Goal: Task Accomplishment & Management: Use online tool/utility

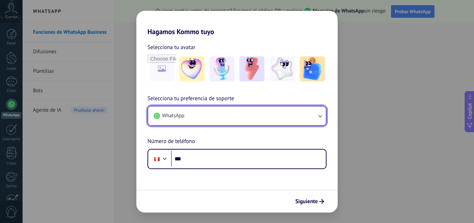
click at [229, 123] on button "WhatsApp" at bounding box center [237, 115] width 178 height 19
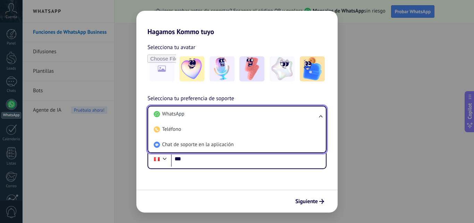
click at [244, 96] on div "Selecciona tu preferencia de soporte WhatsApp WhatsApp Teléfono Chat de soporte…" at bounding box center [237, 131] width 201 height 75
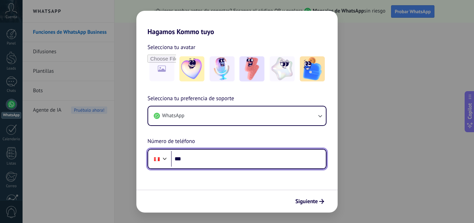
click at [199, 151] on input "***" at bounding box center [248, 159] width 155 height 16
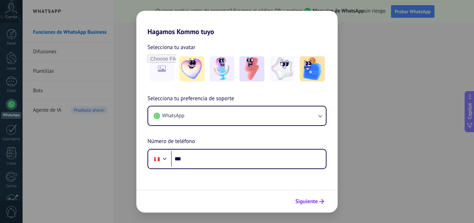
click at [304, 204] on span "Siguiente" at bounding box center [307, 201] width 23 height 5
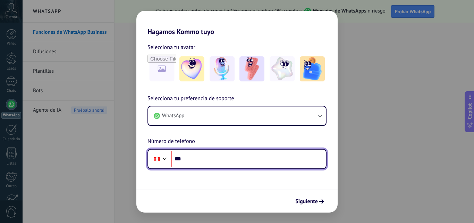
click at [276, 166] on input "***" at bounding box center [248, 159] width 155 height 16
type input "**********"
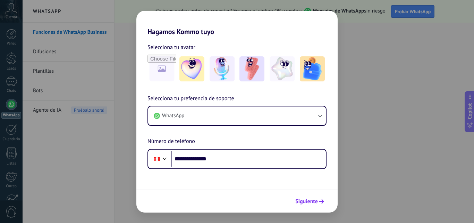
click at [318, 200] on span "Siguiente" at bounding box center [310, 201] width 29 height 5
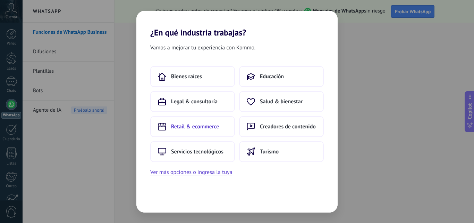
click at [188, 131] on button "Retail & ecommerce" at bounding box center [192, 126] width 85 height 21
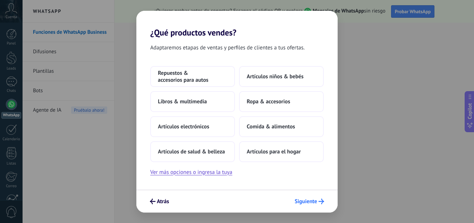
click at [302, 199] on span "Siguiente" at bounding box center [306, 201] width 23 height 5
click at [192, 81] on span "Repuestos & accesorios para autos" at bounding box center [192, 76] width 69 height 14
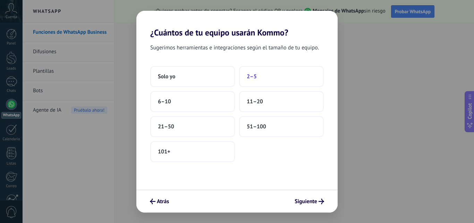
click at [254, 78] on span "2–5" at bounding box center [252, 76] width 10 height 7
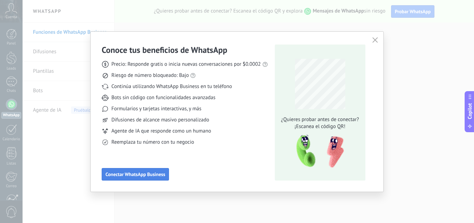
click at [155, 172] on span "Conectar WhatsApp Business" at bounding box center [136, 174] width 60 height 5
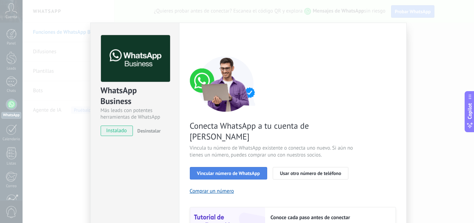
click at [242, 171] on span "Vincular número de WhatsApp" at bounding box center [228, 173] width 63 height 5
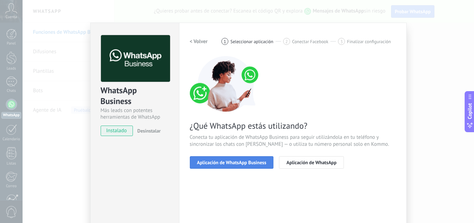
click at [242, 165] on button "Aplicación de WhatsApp Business" at bounding box center [232, 162] width 84 height 13
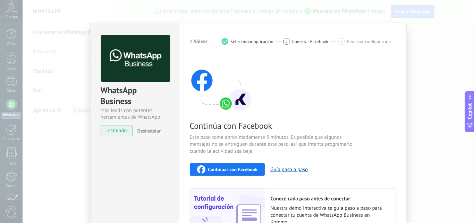
drag, startPoint x: 397, startPoint y: 105, endPoint x: 399, endPoint y: 111, distance: 6.3
click at [399, 111] on div "Configuraciones Autorizaciones This tab logs the users who have granted integra…" at bounding box center [293, 149] width 228 height 252
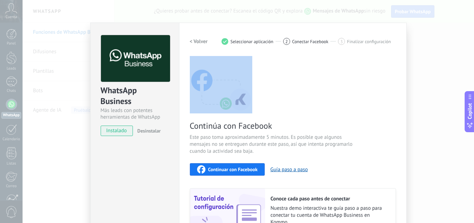
drag, startPoint x: 470, startPoint y: 44, endPoint x: 466, endPoint y: 74, distance: 29.8
click at [466, 74] on div "WhatsApp Business Más leads con potentes herramientas de WhatsApp instalado Des…" at bounding box center [249, 111] width 452 height 223
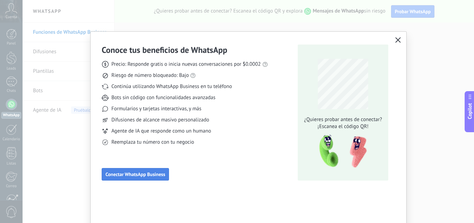
click at [133, 172] on span "Conectar WhatsApp Business" at bounding box center [136, 174] width 60 height 5
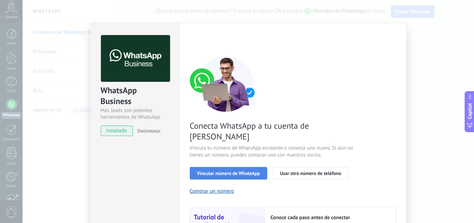
click at [216, 167] on button "Vincular número de WhatsApp" at bounding box center [228, 173] width 77 height 13
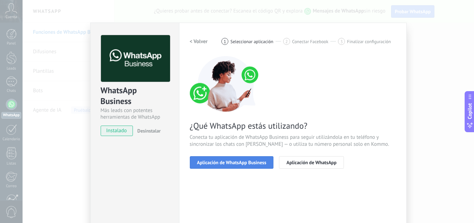
click at [239, 158] on button "Aplicación de WhatsApp Business" at bounding box center [232, 162] width 84 height 13
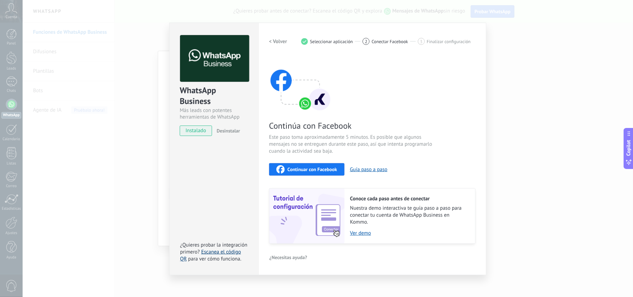
click at [217, 222] on link "Escanea el código QR" at bounding box center [210, 255] width 61 height 14
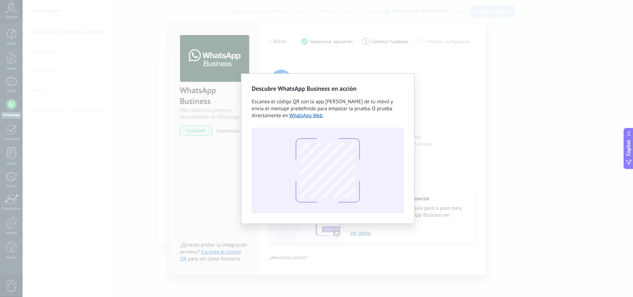
click at [430, 222] on div "Descubre WhatsApp Business en acción Escanea el código QR con la app [PERSON_NA…" at bounding box center [328, 148] width 610 height 297
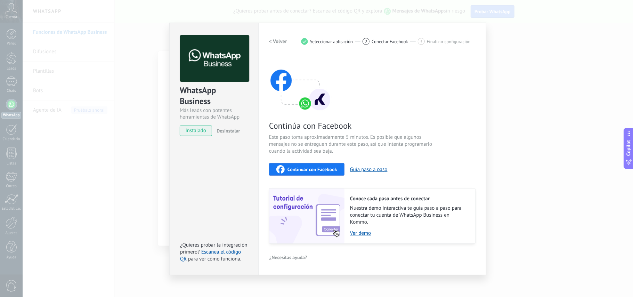
click at [127, 175] on div "WhatsApp Business Más leads con potentes herramientas de WhatsApp instalado Des…" at bounding box center [328, 148] width 610 height 297
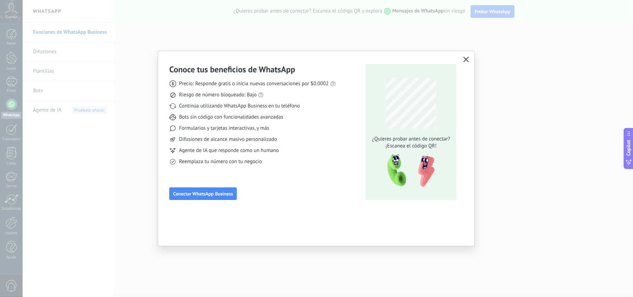
click at [464, 59] on icon "button" at bounding box center [466, 60] width 6 height 6
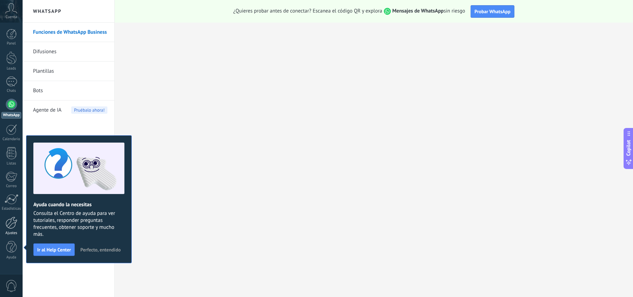
click at [8, 222] on div at bounding box center [12, 222] width 12 height 12
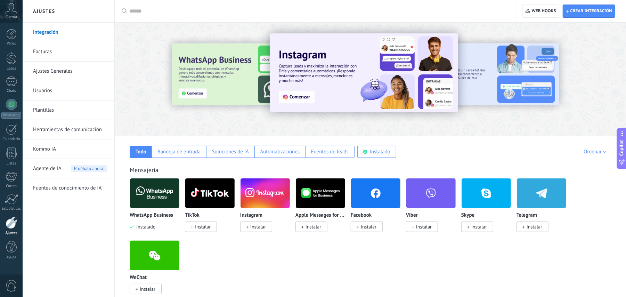
click at [157, 199] on img at bounding box center [154, 193] width 49 height 34
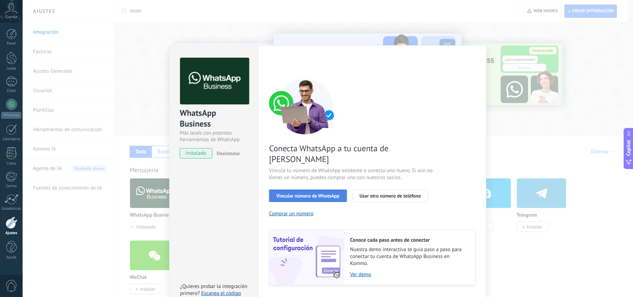
click at [311, 193] on span "Vincular número de WhatsApp" at bounding box center [307, 195] width 63 height 5
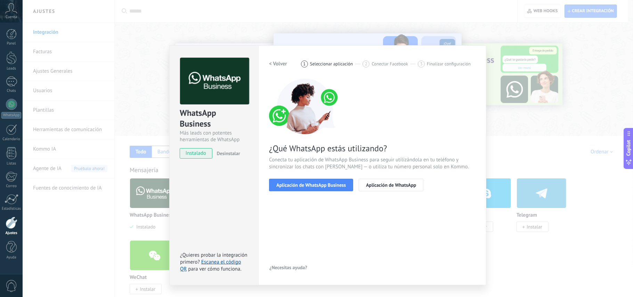
click at [311, 185] on span "Aplicación de WhatsApp Business" at bounding box center [310, 184] width 69 height 5
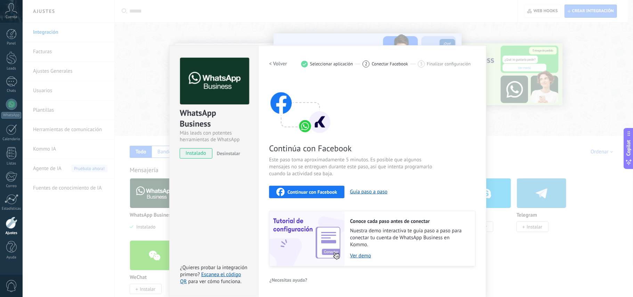
click at [320, 188] on div "Continuar con Facebook" at bounding box center [306, 192] width 61 height 8
click at [110, 81] on div "WhatsApp Business Más leads con potentes herramientas de WhatsApp instalado Des…" at bounding box center [328, 148] width 610 height 297
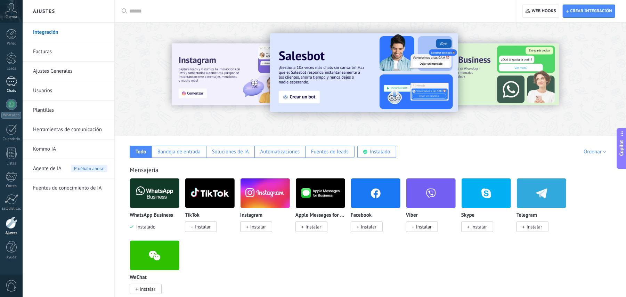
click at [9, 81] on div at bounding box center [11, 81] width 11 height 10
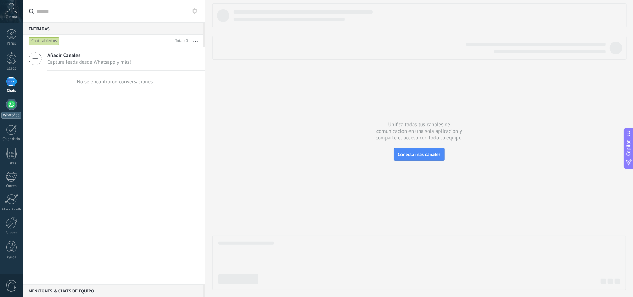
click at [8, 107] on div at bounding box center [11, 104] width 11 height 11
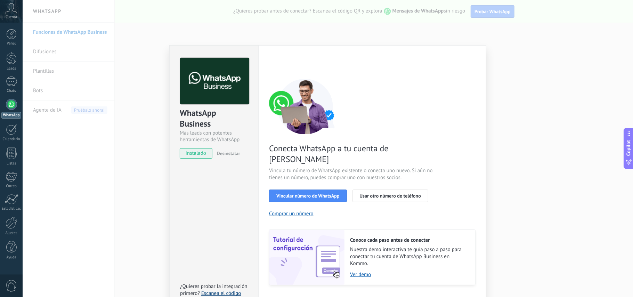
click at [217, 222] on link "Escanea el código QR" at bounding box center [210, 297] width 61 height 14
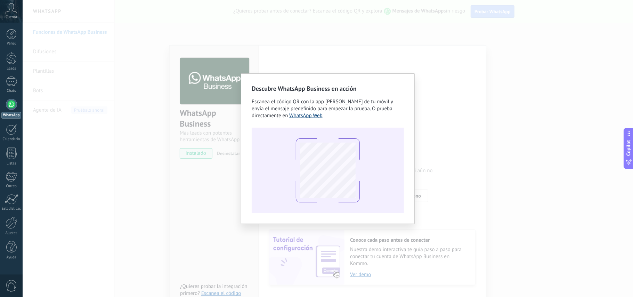
click at [309, 113] on link "WhatsApp Web" at bounding box center [305, 115] width 33 height 7
click at [362, 222] on div "Descubre WhatsApp Business en acción Escanea el código QR con la app [PERSON_NA…" at bounding box center [328, 148] width 610 height 297
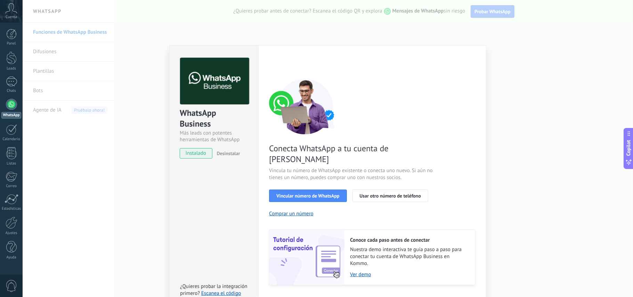
drag, startPoint x: 628, startPoint y: 49, endPoint x: 618, endPoint y: 106, distance: 57.5
click at [474, 106] on div "WhatsApp Business Más leads con potentes herramientas de WhatsApp instalado Des…" at bounding box center [328, 148] width 610 height 297
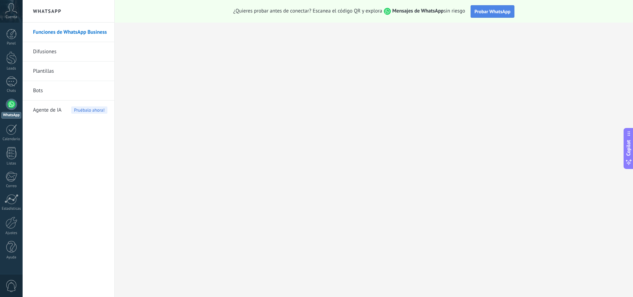
click at [474, 10] on span "Probar WhatsApp" at bounding box center [492, 11] width 36 height 6
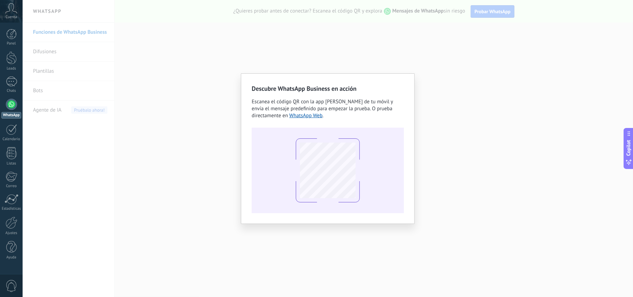
click at [474, 82] on div "Descubre WhatsApp Business en acción Escanea el código QR con la app [PERSON_NA…" at bounding box center [328, 148] width 610 height 297
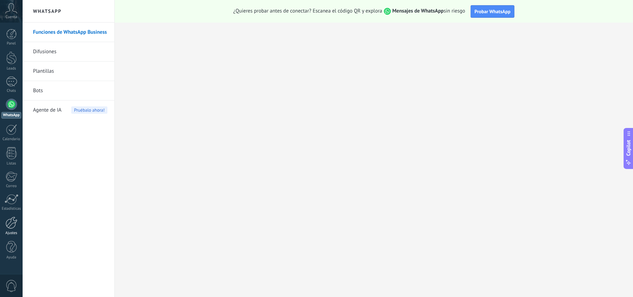
click at [15, 222] on div at bounding box center [12, 222] width 12 height 12
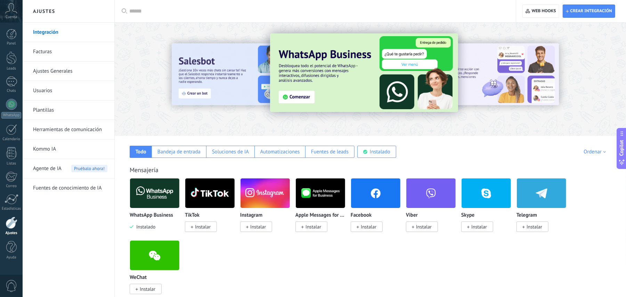
click at [151, 197] on img at bounding box center [154, 193] width 49 height 34
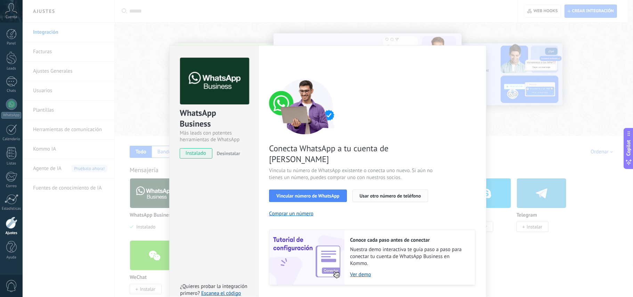
click at [394, 193] on span "Usar otro número de teléfono" at bounding box center [390, 195] width 61 height 5
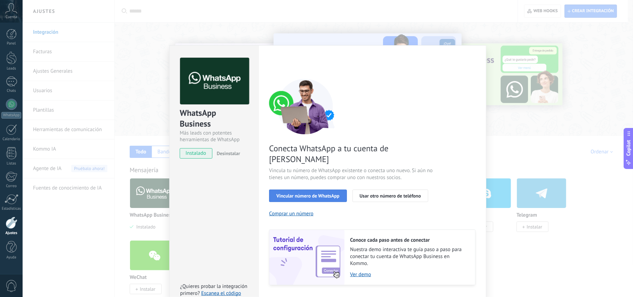
click at [309, 193] on span "Vincular número de WhatsApp" at bounding box center [307, 195] width 63 height 5
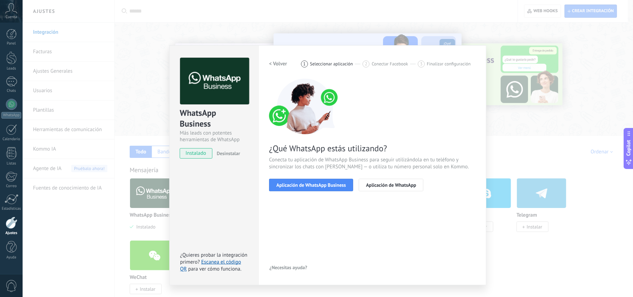
click at [309, 184] on span "Aplicación de WhatsApp Business" at bounding box center [310, 184] width 69 height 5
